Goal: Information Seeking & Learning: Learn about a topic

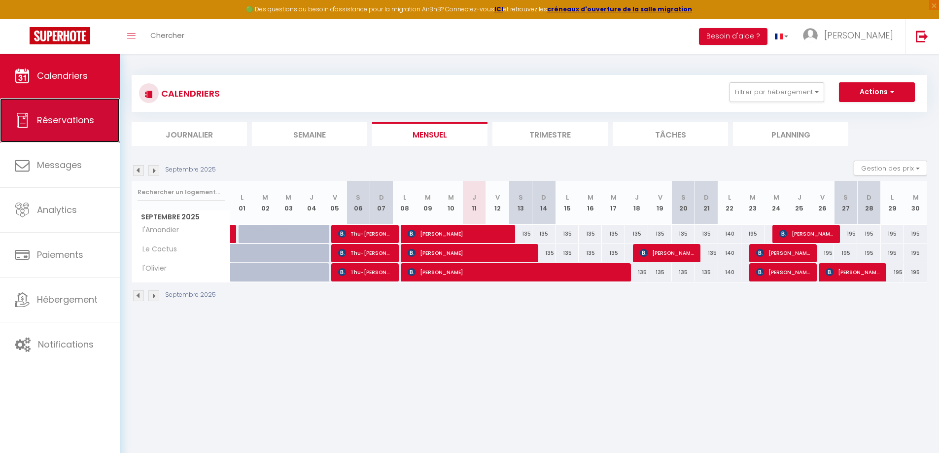
click at [58, 124] on span "Réservations" at bounding box center [65, 120] width 57 height 12
select select "not_cancelled"
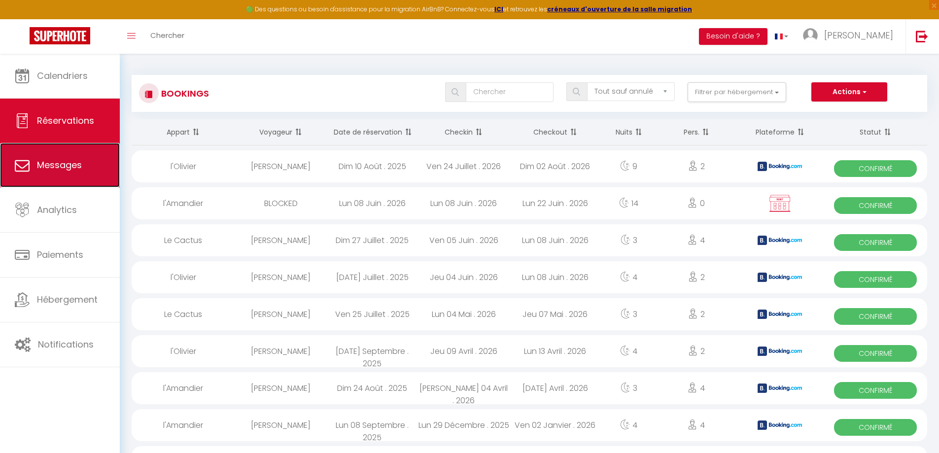
click at [60, 169] on span "Messages" at bounding box center [59, 165] width 45 height 12
select select "message"
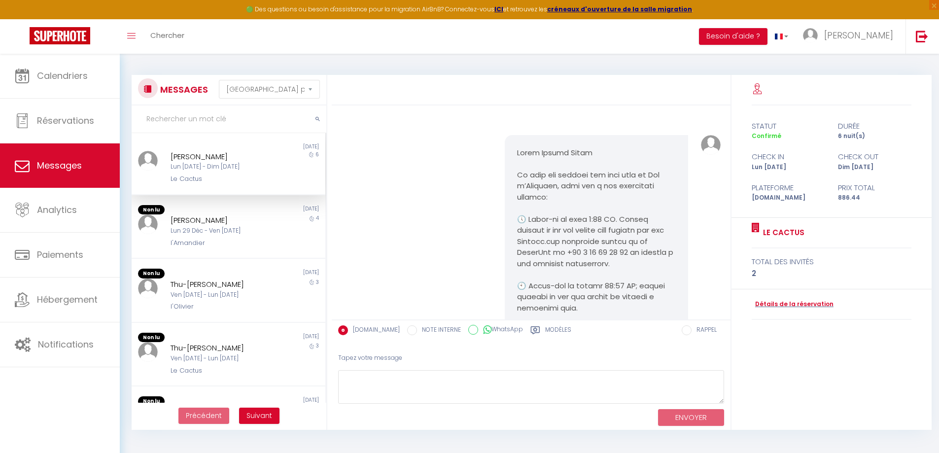
scroll to position [1404, 0]
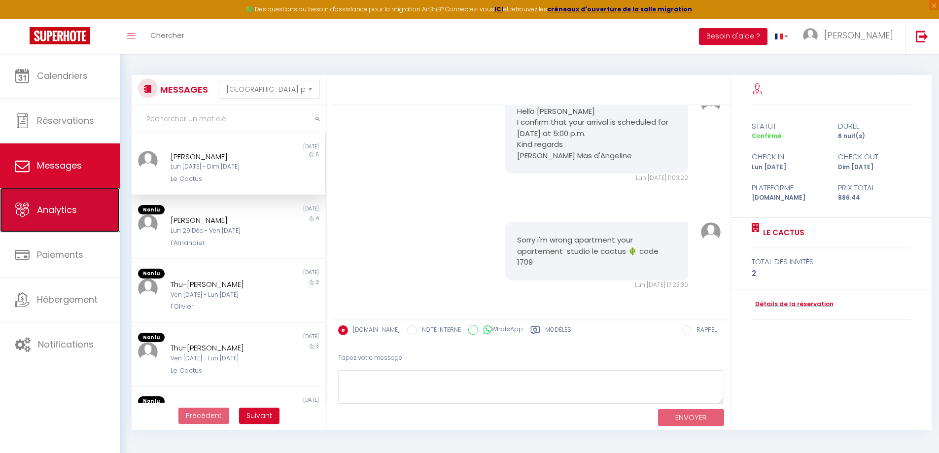
click at [58, 209] on span "Analytics" at bounding box center [57, 210] width 40 height 12
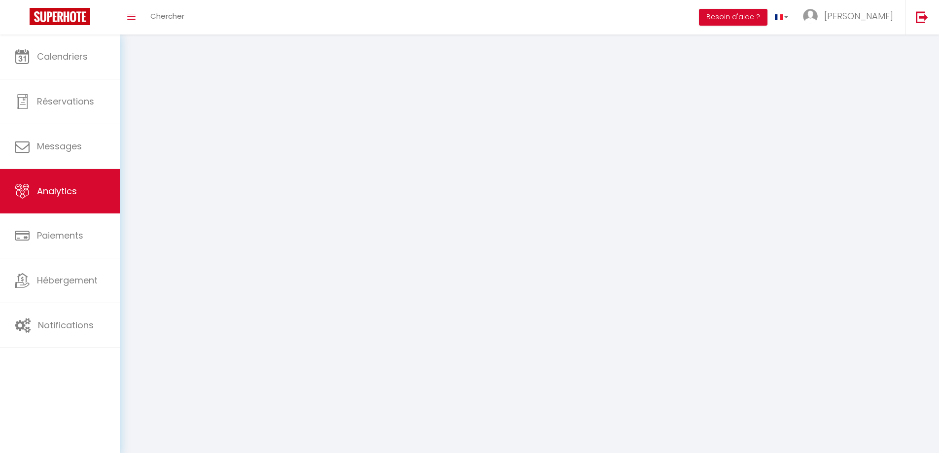
select select "2025"
select select "9"
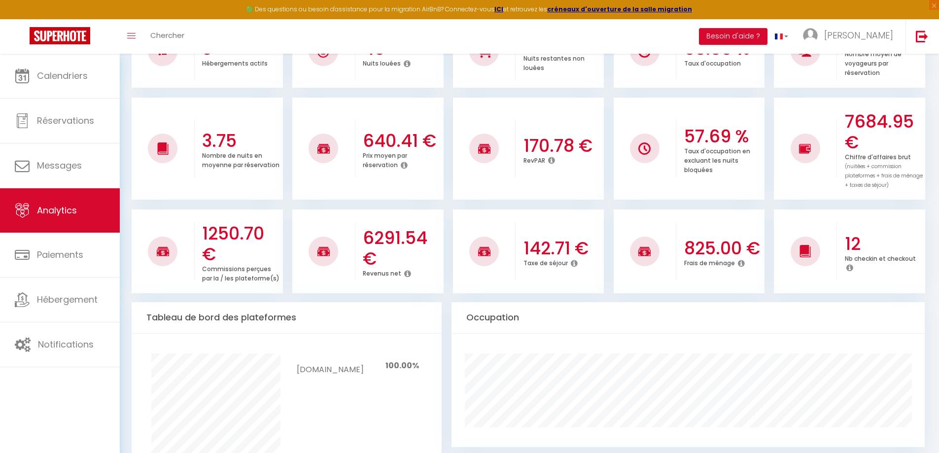
scroll to position [197, 0]
click at [572, 263] on icon at bounding box center [574, 263] width 7 height 8
click at [574, 263] on icon at bounding box center [574, 263] width 7 height 8
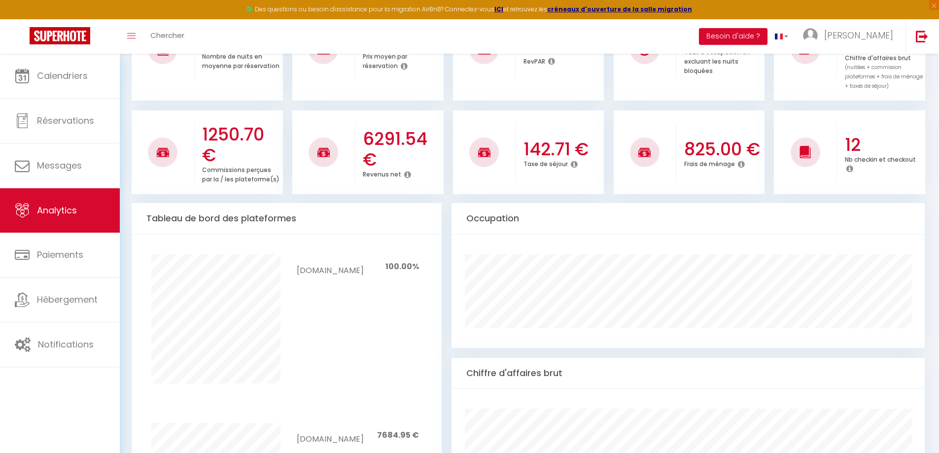
click at [572, 165] on icon at bounding box center [574, 164] width 7 height 8
click at [405, 175] on icon at bounding box center [407, 175] width 7 height 8
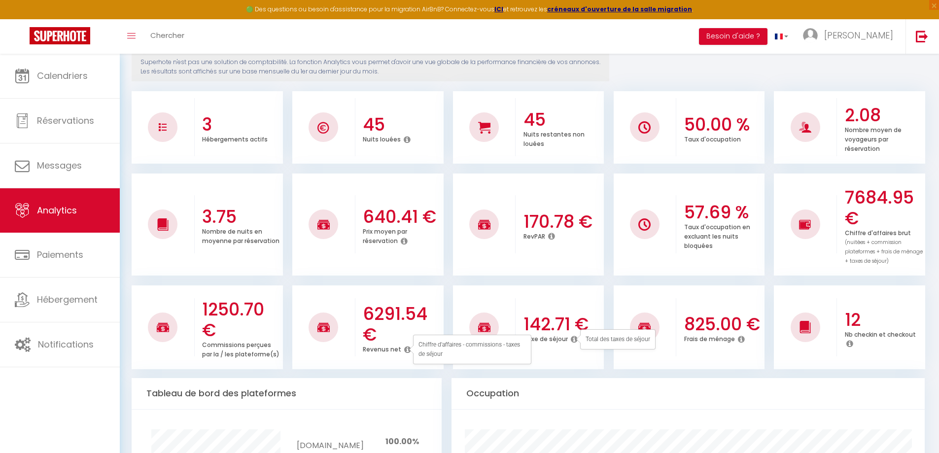
scroll to position [99, 0]
